Goal: Information Seeking & Learning: Learn about a topic

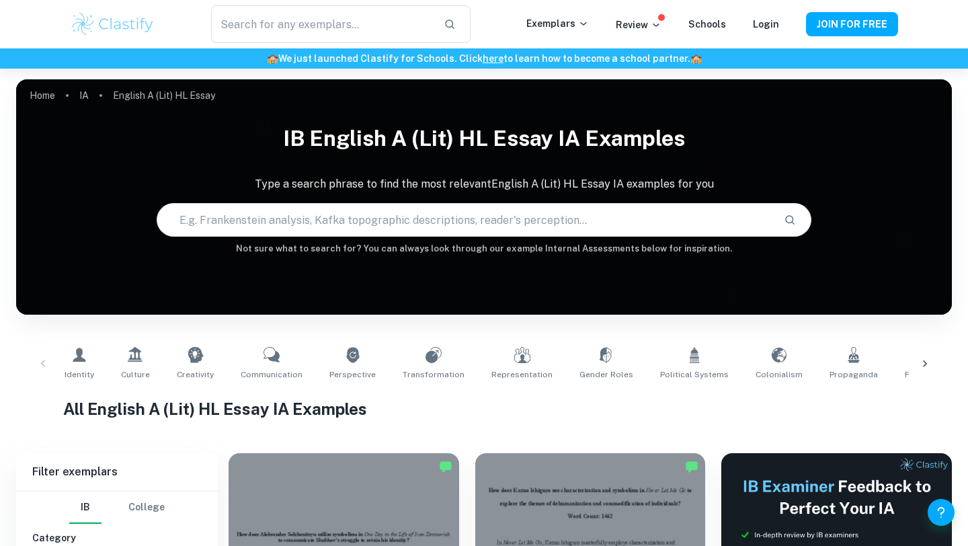
scroll to position [241, 0]
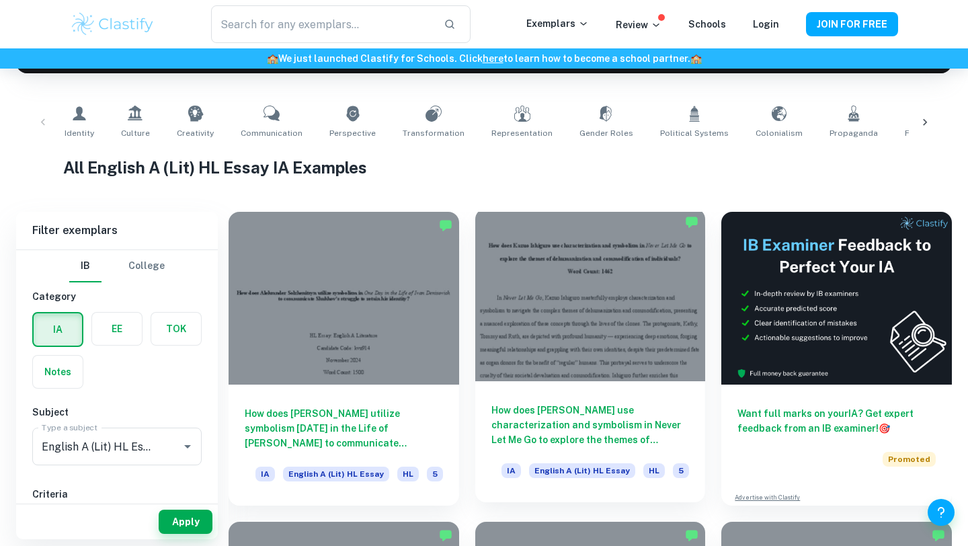
click at [604, 296] on div at bounding box center [590, 294] width 231 height 173
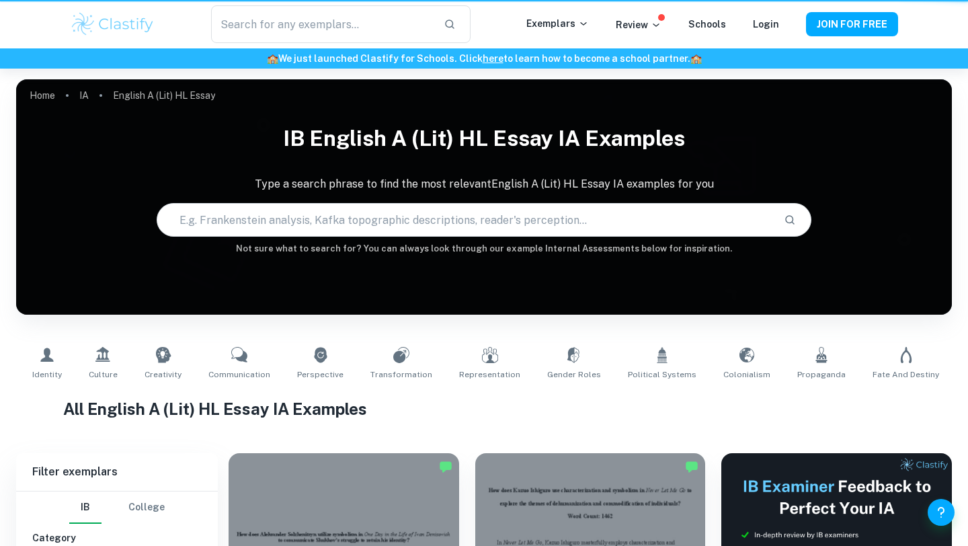
scroll to position [241, 0]
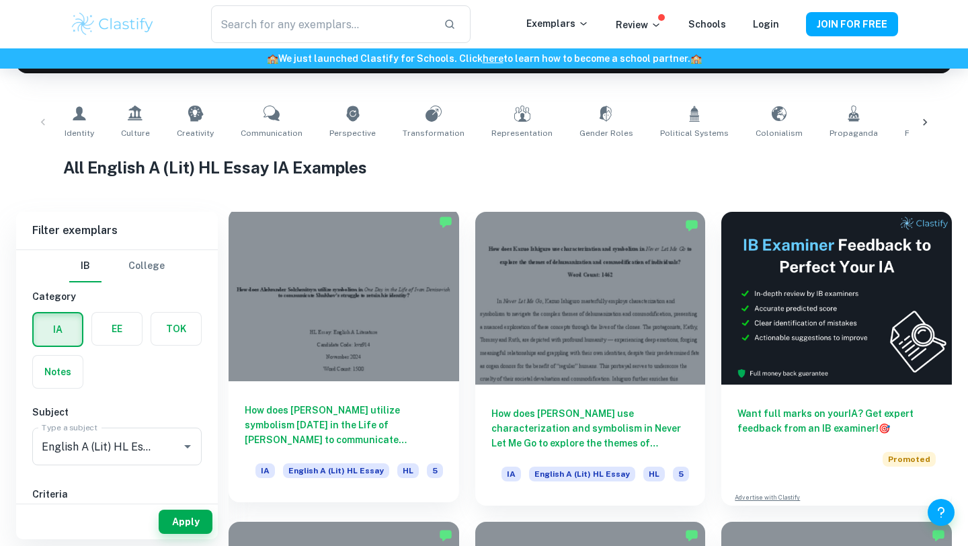
click at [370, 363] on div at bounding box center [344, 294] width 231 height 173
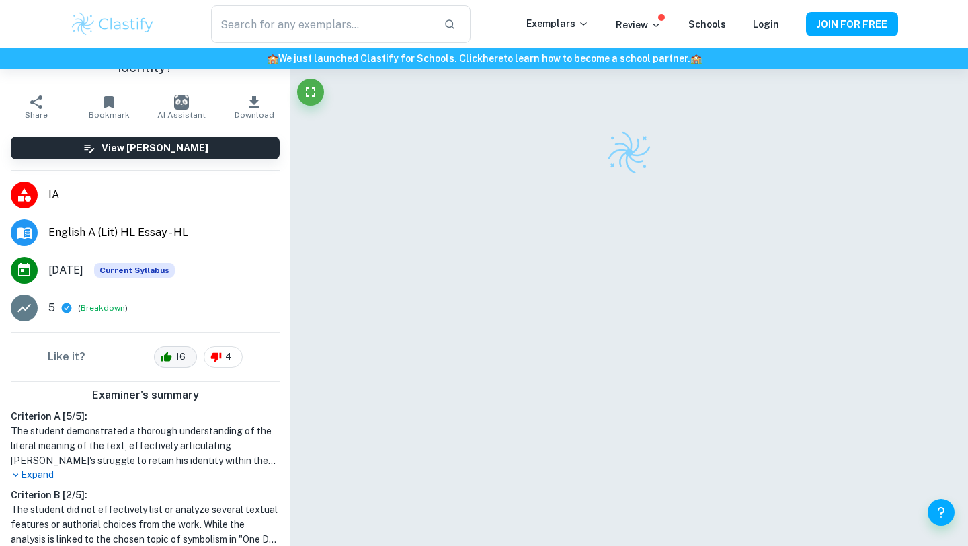
scroll to position [265, 0]
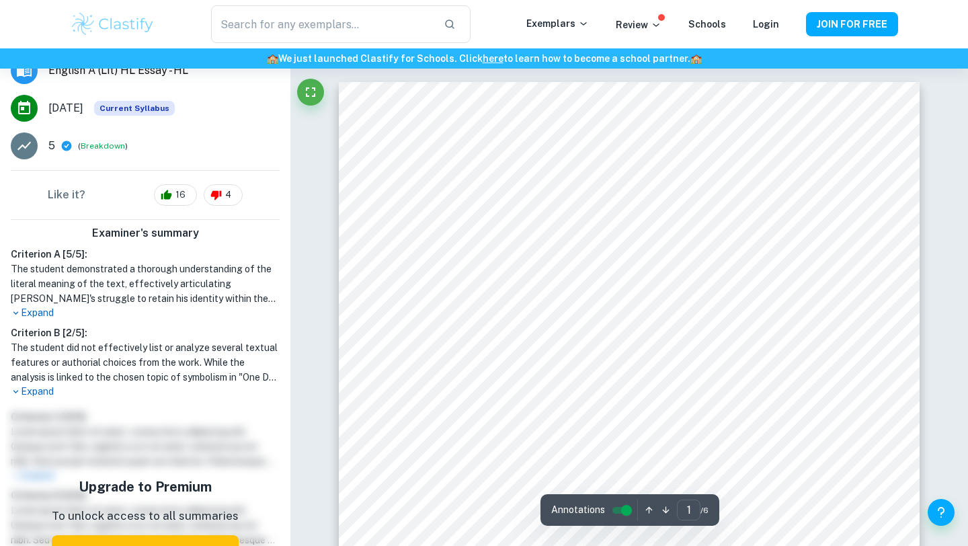
click at [42, 384] on p "Expand" at bounding box center [145, 391] width 269 height 14
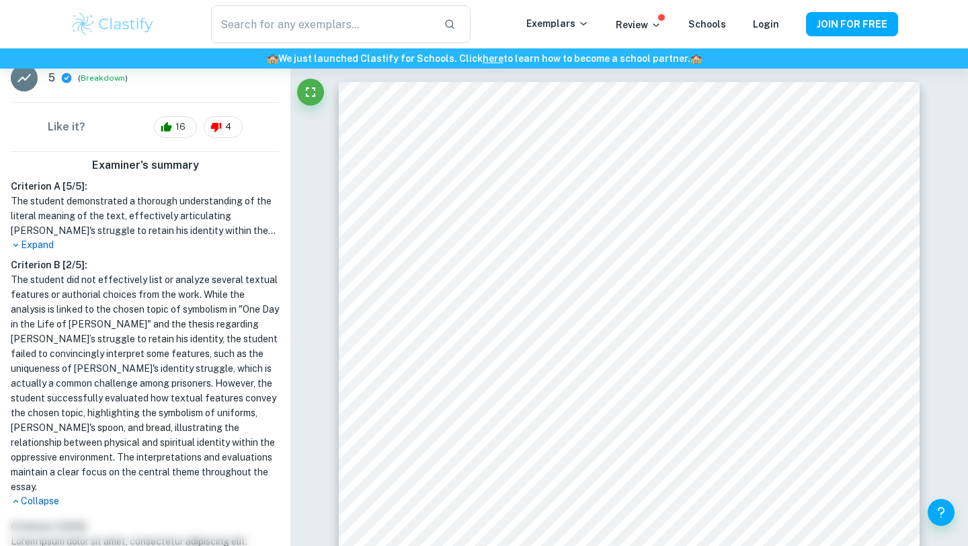
scroll to position [336, 0]
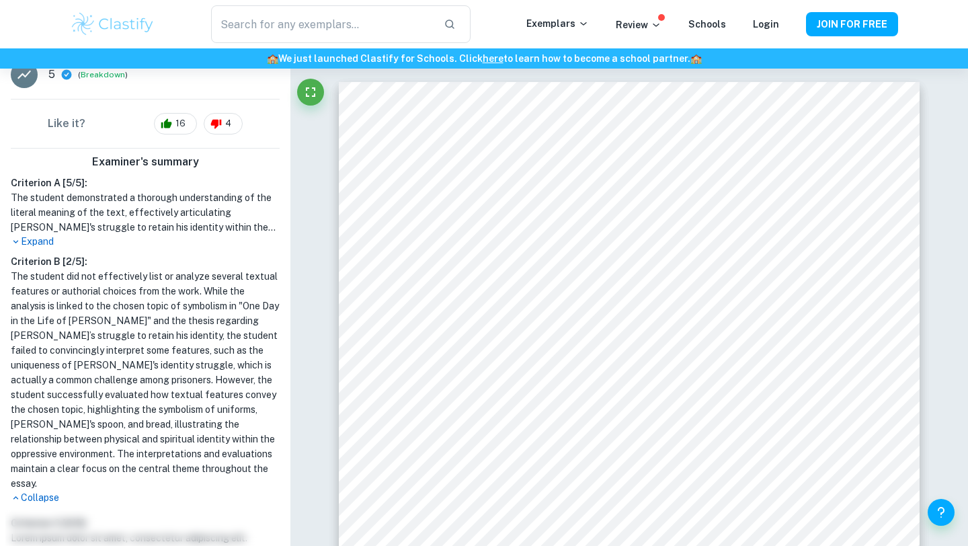
click at [52, 491] on p "Collapse" at bounding box center [145, 498] width 269 height 14
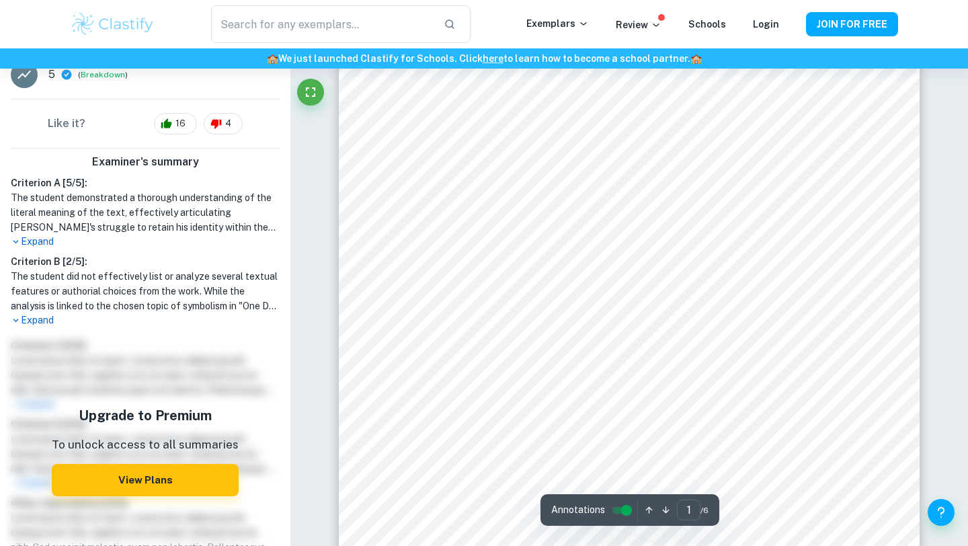
scroll to position [97, 0]
